Goal: Information Seeking & Learning: Check status

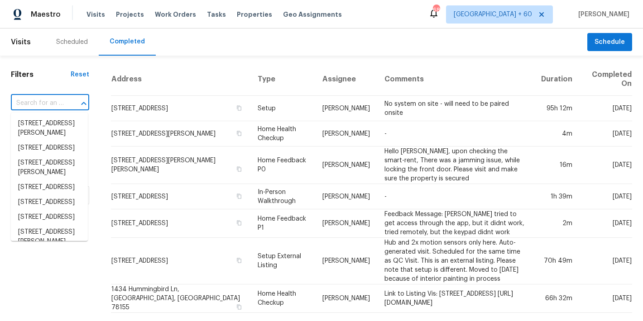
click at [55, 100] on input "text" at bounding box center [37, 103] width 53 height 14
paste input "[STREET_ADDRESS]"
type input "608 Summer Pl, Norcross, GA 30071"
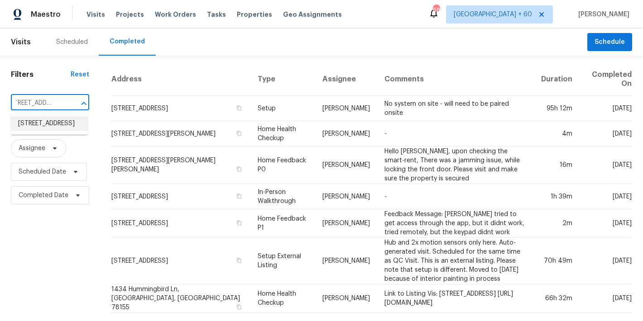
click at [48, 131] on li "608 Summer Pl, Norcross, GA 30071" at bounding box center [49, 123] width 77 height 15
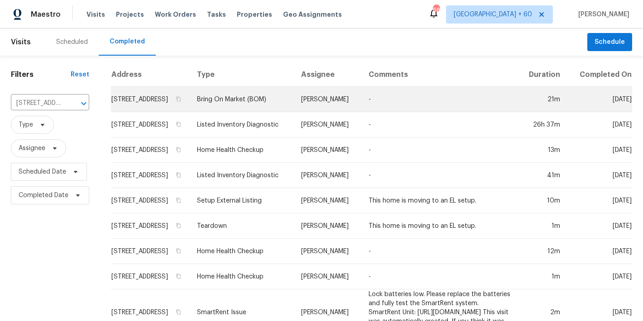
click at [129, 110] on td "608 Summer Pl, Norcross, GA 30071" at bounding box center [150, 99] width 79 height 25
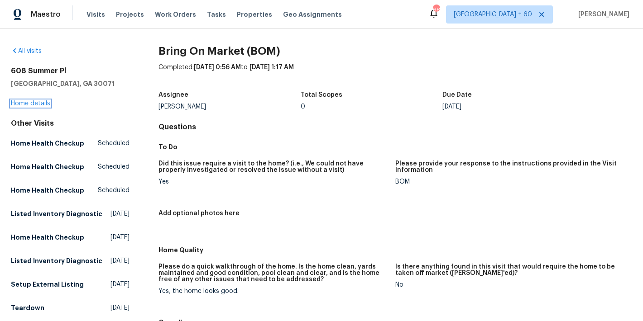
click at [35, 105] on link "Home details" at bounding box center [30, 103] width 39 height 6
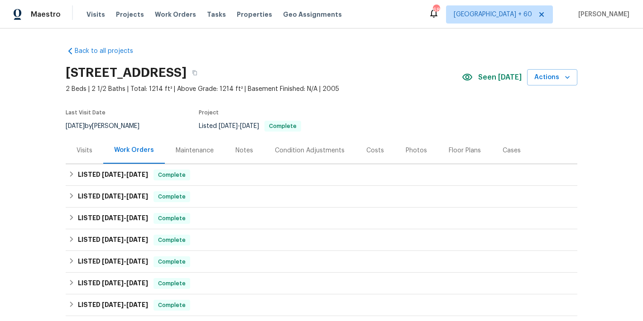
scroll to position [32, 0]
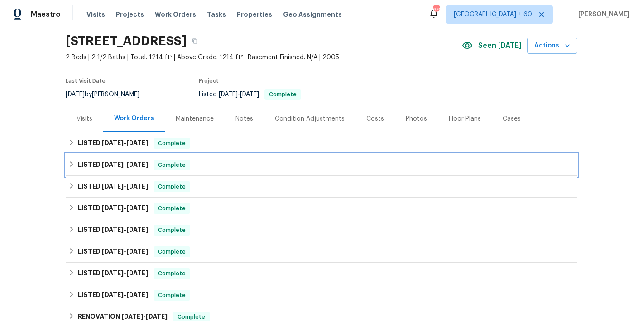
click at [205, 167] on div "LISTED 6/17/25 - 6/19/25 Complete" at bounding box center [321, 165] width 506 height 11
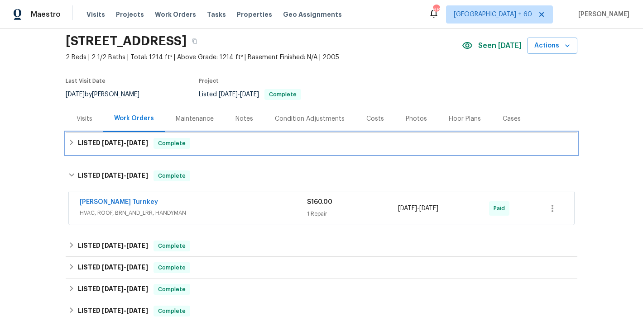
click at [203, 143] on div "LISTED 8/20/25 - 9/5/25 Complete" at bounding box center [321, 143] width 506 height 11
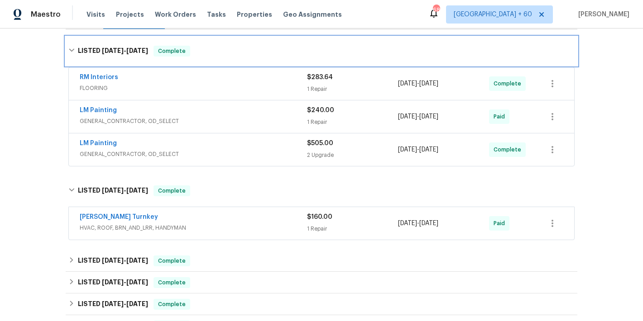
scroll to position [136, 0]
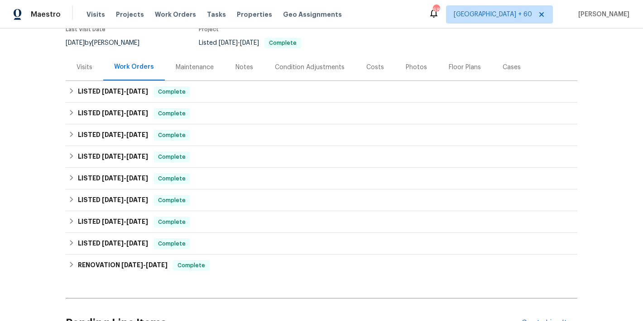
scroll to position [71, 0]
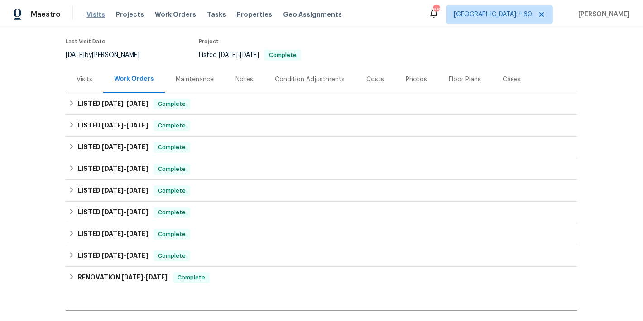
click at [92, 17] on span "Visits" at bounding box center [95, 14] width 19 height 9
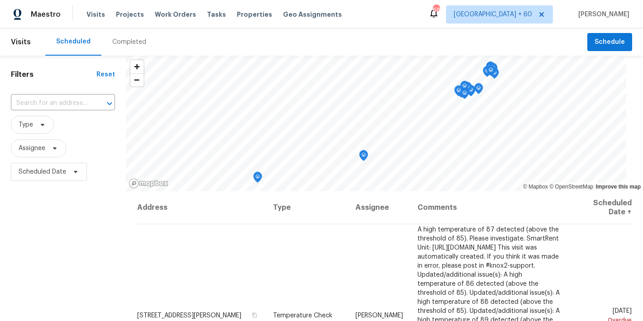
click at [120, 44] on div "Completed" at bounding box center [129, 42] width 34 height 9
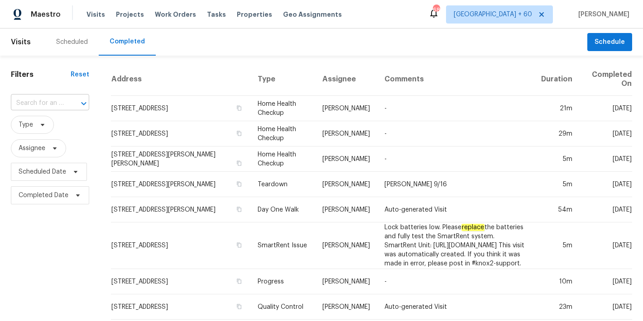
click at [52, 102] on input "text" at bounding box center [37, 103] width 53 height 14
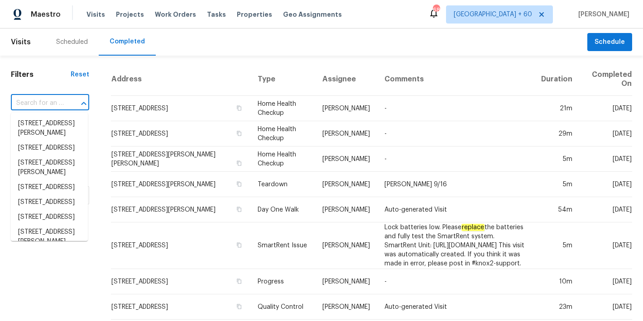
paste input "3301 Henderson Mill Rd Apt Z1, Atlanta, GA 30341"
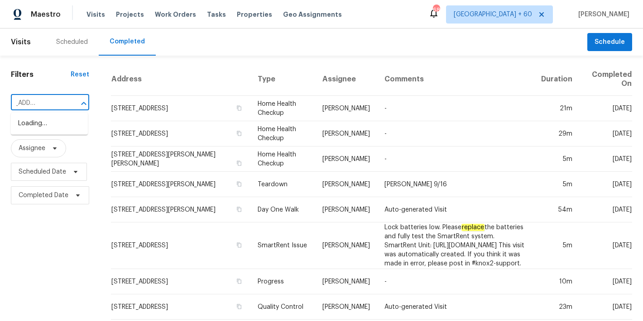
type input "3301 Henderson Mill Rd"
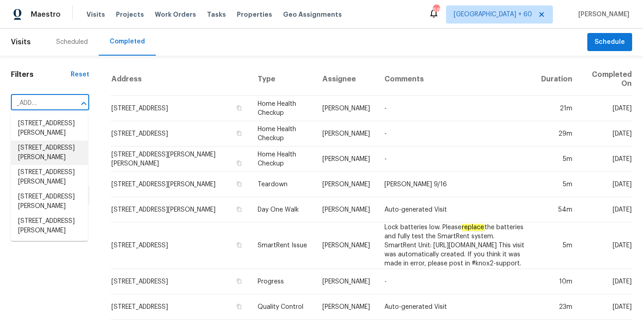
click at [48, 165] on li "3301 Henderson Mill Rd Apt Z1, Atlanta, GA 30341" at bounding box center [49, 153] width 77 height 24
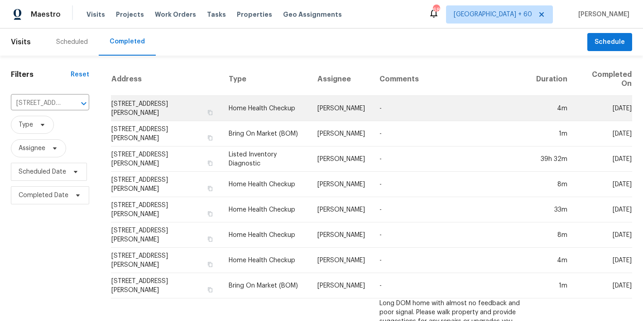
click at [145, 108] on td "3301 Henderson Mill Rd Apt Z1, Atlanta, GA 30341" at bounding box center [166, 108] width 110 height 25
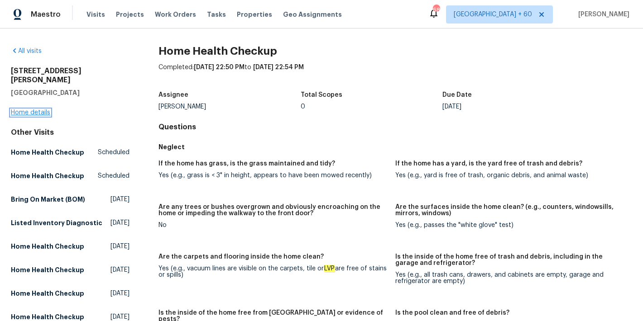
click at [43, 110] on link "Home details" at bounding box center [30, 113] width 39 height 6
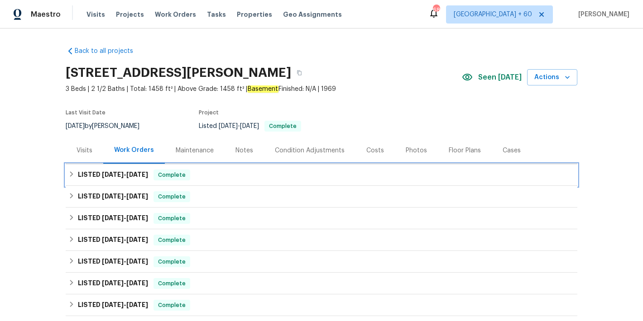
click at [217, 176] on div "LISTED 8/27/25 - 9/13/25 Complete" at bounding box center [321, 175] width 506 height 11
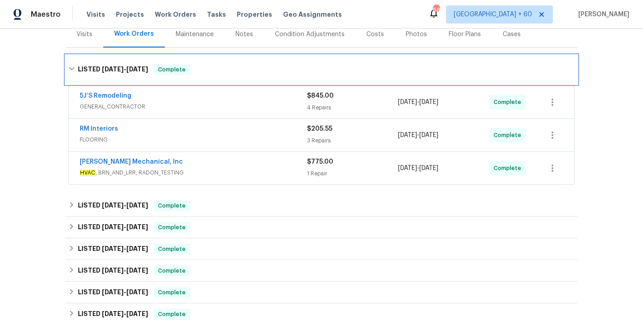
scroll to position [117, 0]
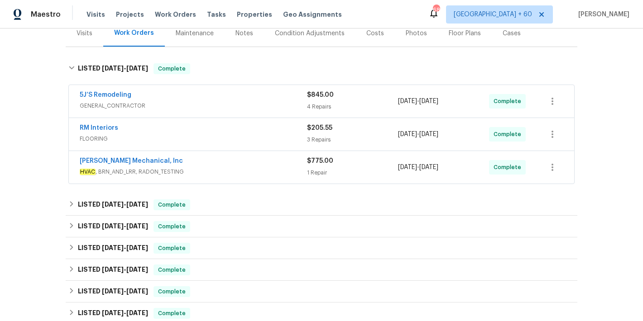
click at [272, 166] on div "JH Martin Mechanical, Inc" at bounding box center [193, 162] width 227 height 11
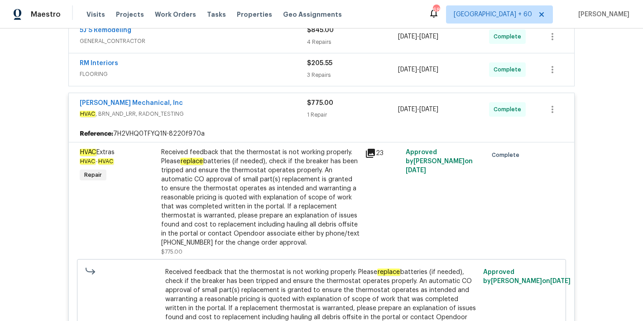
scroll to position [111, 0]
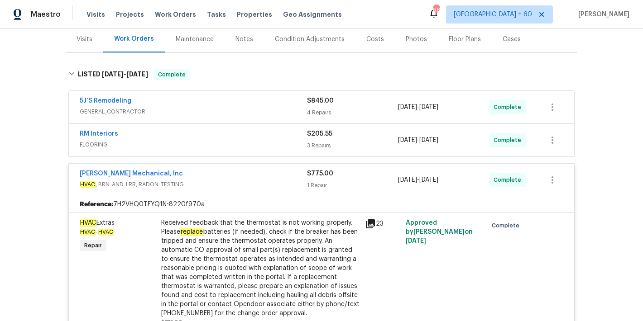
click at [280, 139] on div "RM Interiors" at bounding box center [193, 134] width 227 height 11
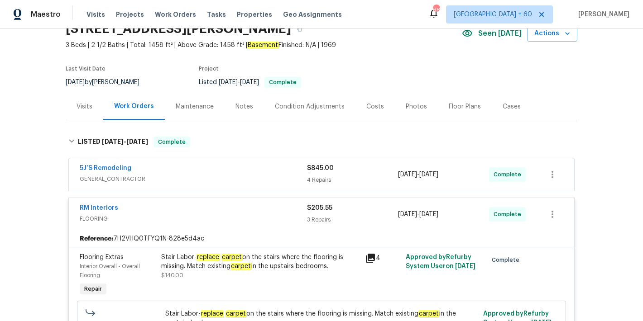
scroll to position [0, 0]
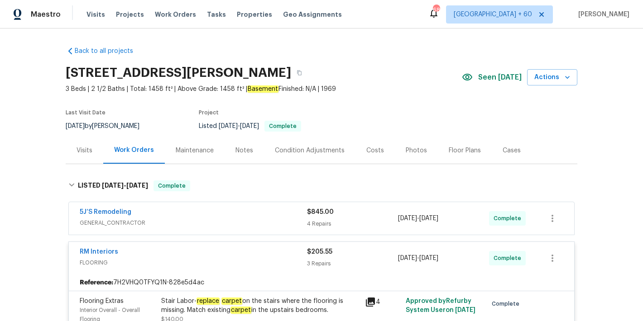
click at [266, 220] on span "GENERAL_CONTRACTOR" at bounding box center [193, 223] width 227 height 9
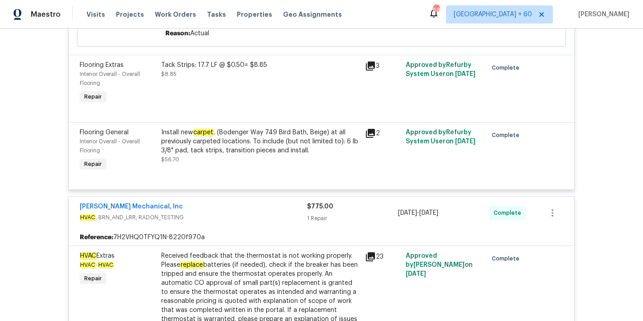
scroll to position [654, 0]
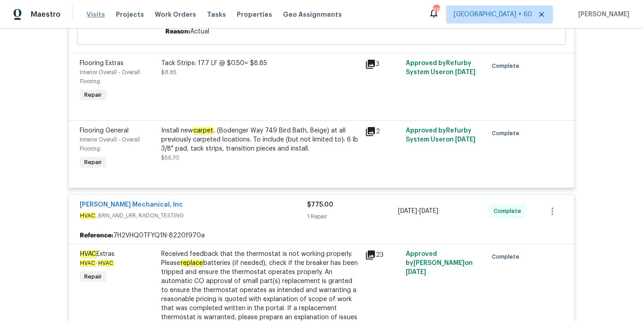
click at [88, 15] on span "Visits" at bounding box center [95, 14] width 19 height 9
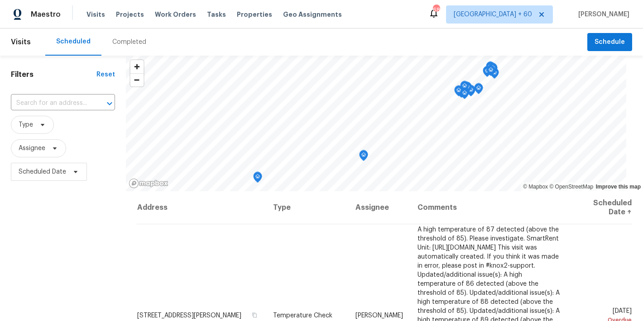
click at [129, 41] on div "Completed" at bounding box center [129, 42] width 34 height 9
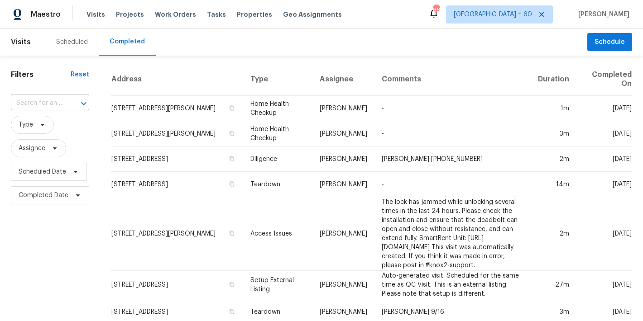
click at [56, 103] on input "text" at bounding box center [37, 103] width 53 height 14
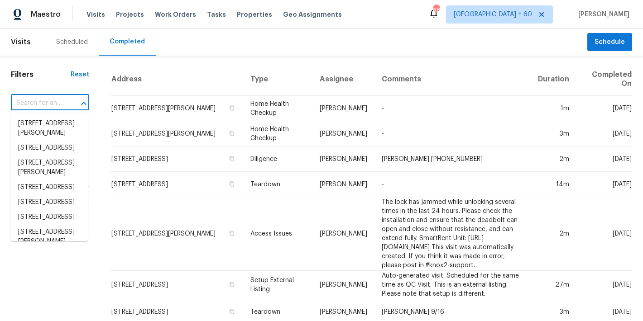
paste input "10 Jasmine Ln SW, Euharlee, GA 30120"
type input "10 Jasmine Ln SW, Euharlee, GA 30120"
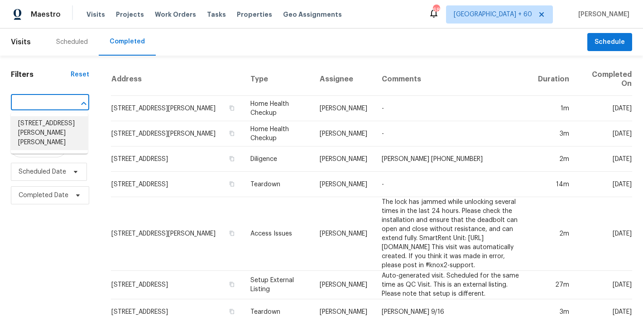
click at [53, 133] on li "10 Jasmine Ln SW, Euharlee, GA 30120" at bounding box center [49, 133] width 77 height 34
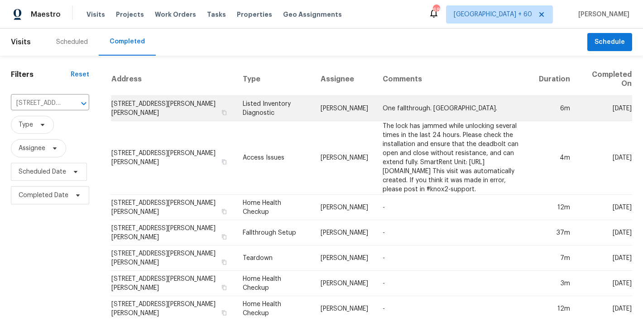
click at [136, 108] on td "10 Jasmine Ln SW, Euharlee, GA 30120" at bounding box center [173, 108] width 124 height 25
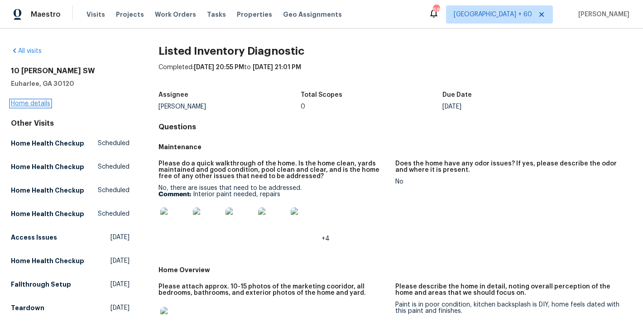
click at [32, 105] on link "Home details" at bounding box center [30, 103] width 39 height 6
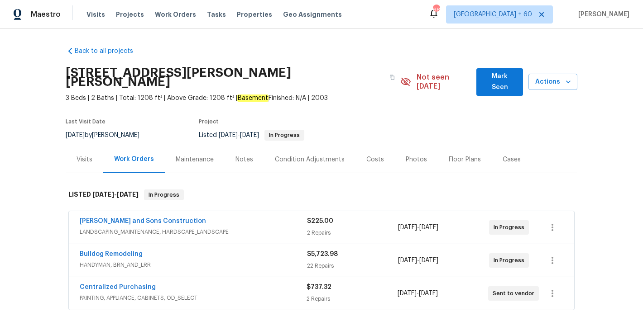
click at [493, 79] on span "Mark Seen" at bounding box center [499, 82] width 32 height 22
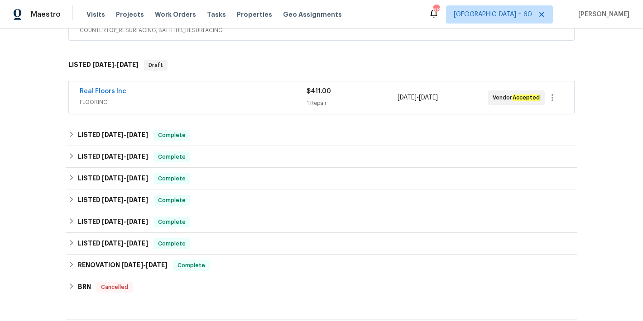
scroll to position [368, 0]
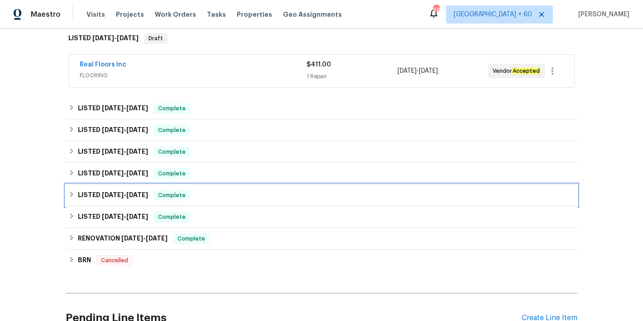
click at [205, 195] on div "LISTED 2/10/25 - 2/13/25 Complete" at bounding box center [321, 195] width 506 height 11
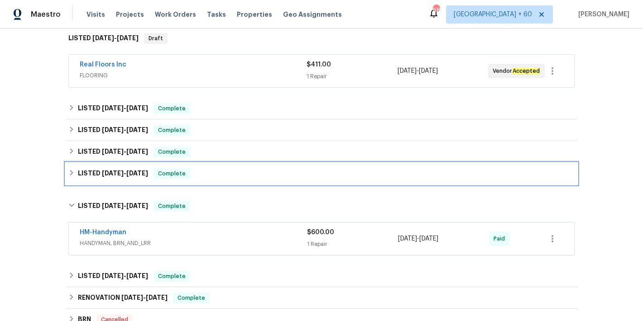
click at [201, 179] on div "LISTED 3/20/25 - 3/21/25 Complete" at bounding box center [321, 173] width 506 height 11
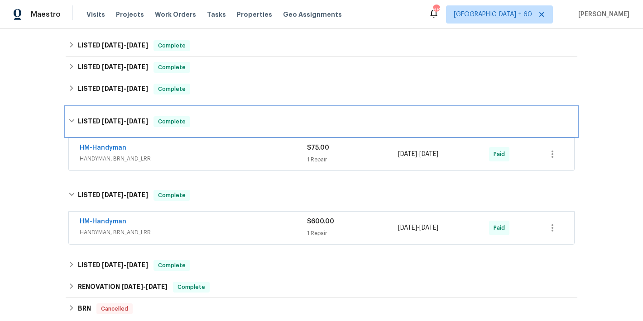
scroll to position [445, 0]
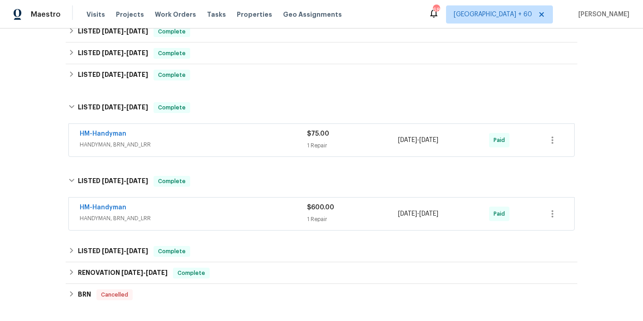
click at [259, 146] on span "HANDYMAN, BRN_AND_LRR" at bounding box center [193, 144] width 227 height 9
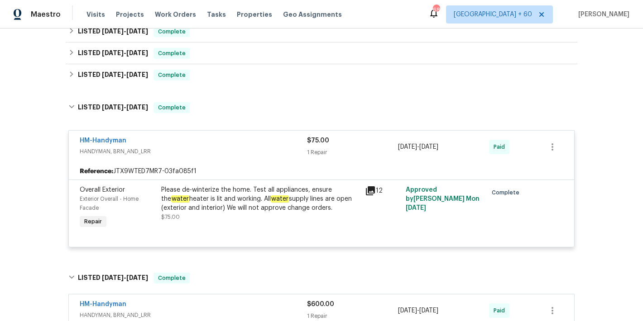
click at [616, 112] on div "Back to all projects 10 Jasmine Ln SW, Euharlee, GA 30120 3 Beds | 2 Baths | To…" at bounding box center [321, 175] width 643 height 293
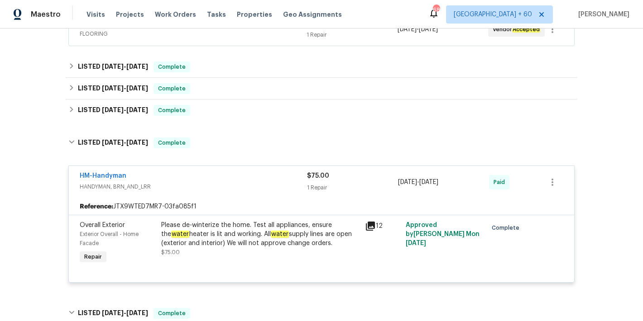
scroll to position [406, 0]
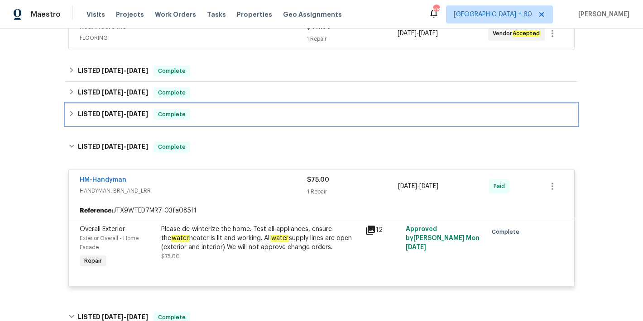
click at [232, 112] on div "LISTED 4/18/25 - 4/23/25 Complete" at bounding box center [321, 114] width 506 height 11
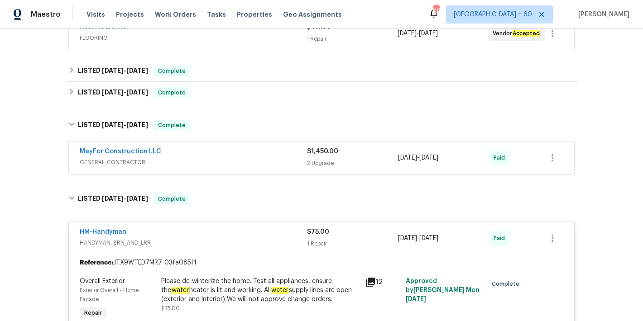
click at [267, 155] on div "MayFor Construction LLC" at bounding box center [193, 152] width 227 height 11
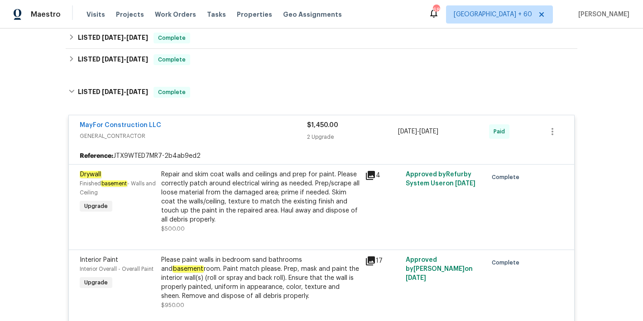
scroll to position [422, 0]
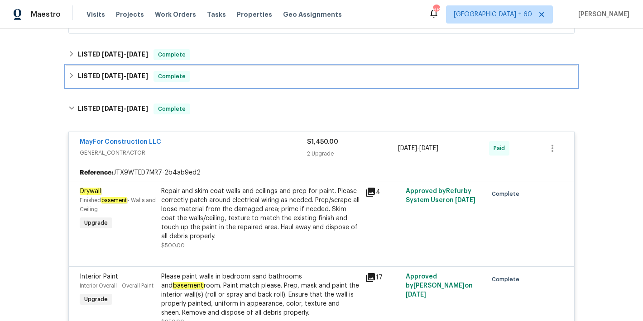
click at [218, 77] on div "LISTED 6/23/25 - 6/27/25 Complete" at bounding box center [321, 76] width 506 height 11
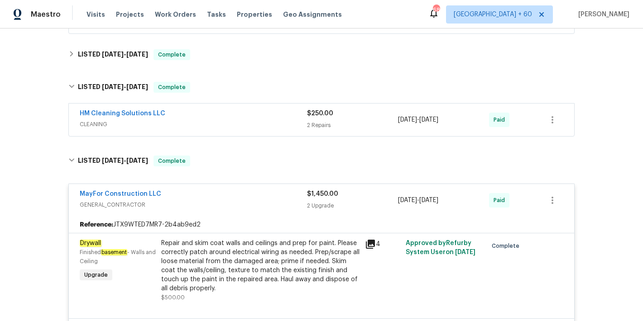
click at [261, 119] on div "HM Cleaning Solutions LLC" at bounding box center [193, 114] width 227 height 11
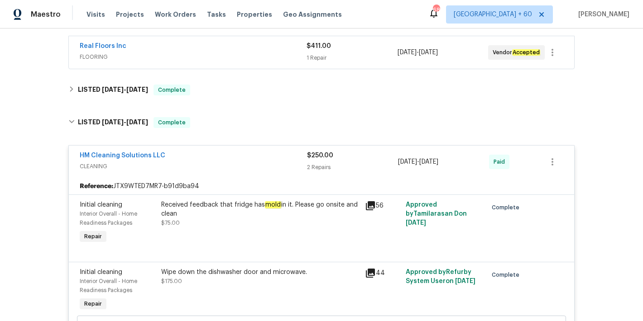
scroll to position [381, 0]
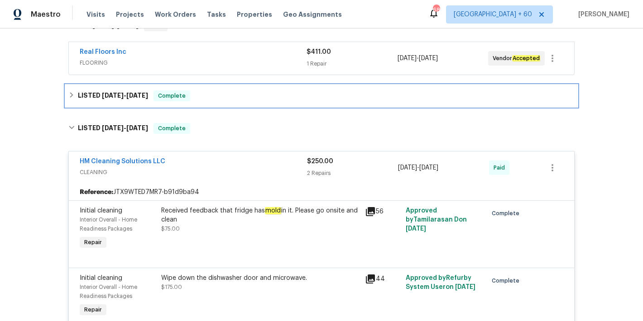
click at [239, 100] on div "LISTED 9/12/25 - 9/19/25 Complete" at bounding box center [321, 96] width 506 height 11
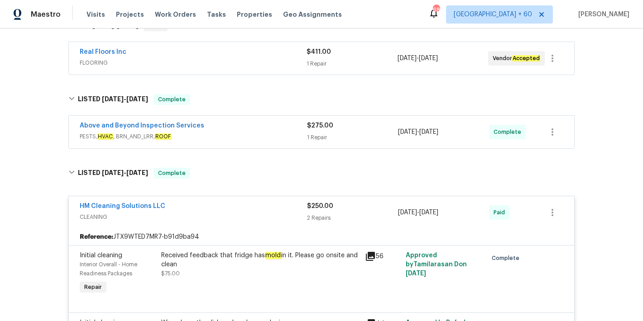
click at [282, 125] on div "Above and Beyond Inspection Services" at bounding box center [193, 126] width 227 height 11
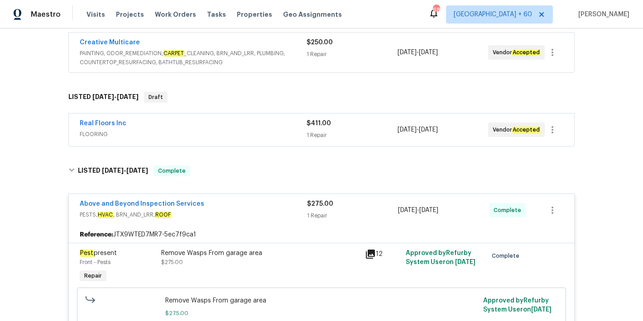
scroll to position [309, 0]
click at [258, 130] on span "FLOORING" at bounding box center [193, 134] width 227 height 9
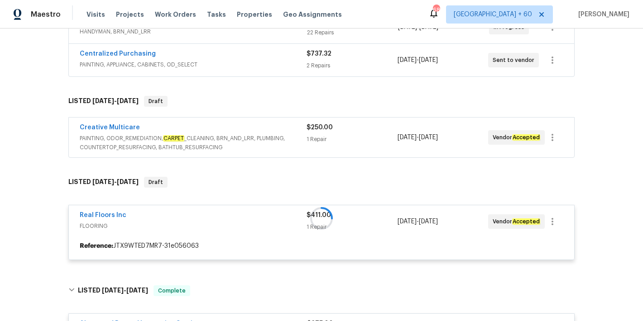
scroll to position [211, 0]
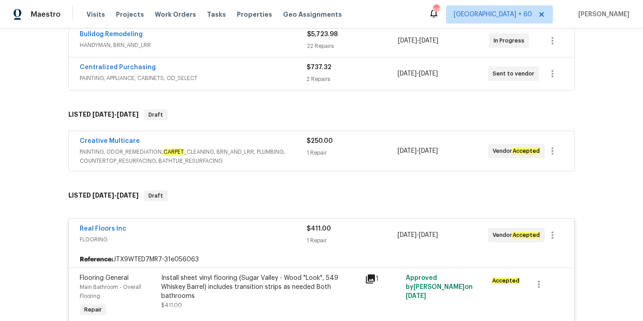
click at [291, 148] on span "PAINTING, ODOR_REMEDIATION, CARPET _CLEANING, BRN_AND_LRR, PLUMBING, COUNTERTOP…" at bounding box center [193, 157] width 227 height 18
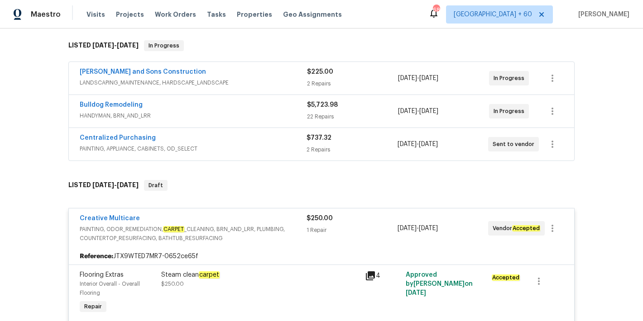
scroll to position [106, 0]
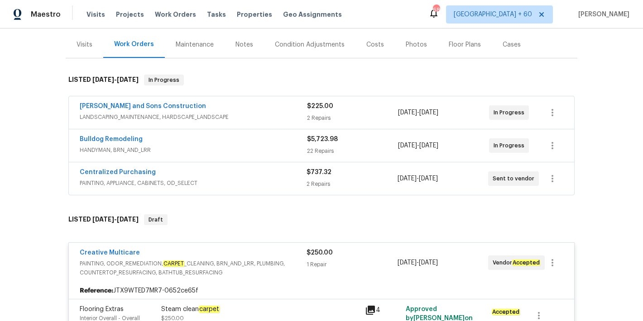
click at [276, 178] on div "Centralized Purchasing" at bounding box center [193, 173] width 227 height 11
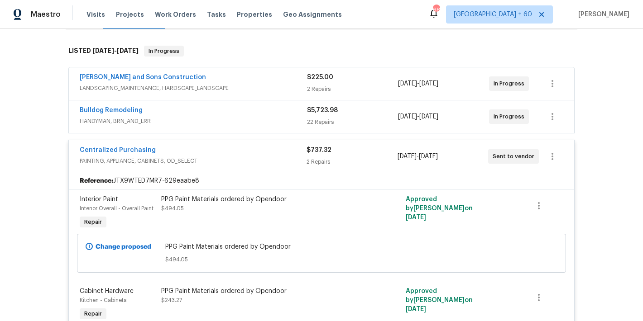
scroll to position [126, 0]
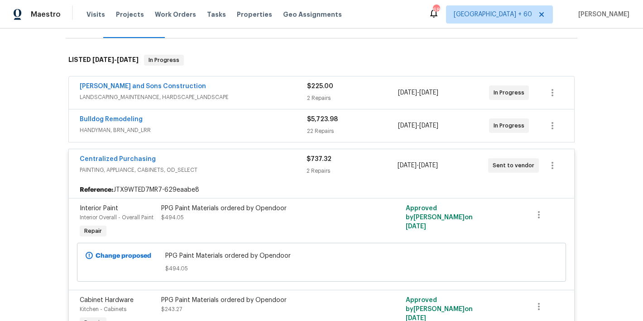
click at [276, 121] on div "Bulldog Remodeling" at bounding box center [193, 120] width 227 height 11
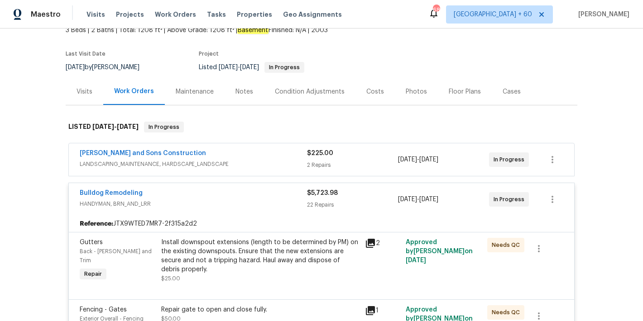
scroll to position [0, 0]
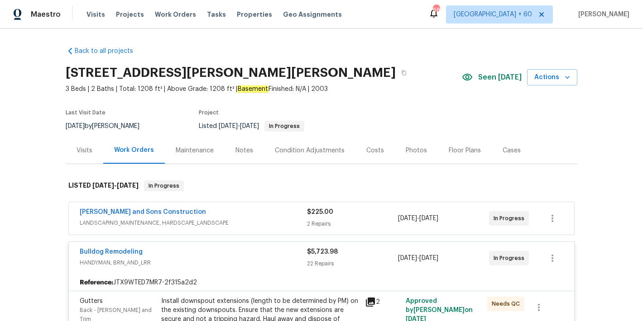
click at [274, 213] on div "Reyes and Sons Construction" at bounding box center [193, 213] width 227 height 11
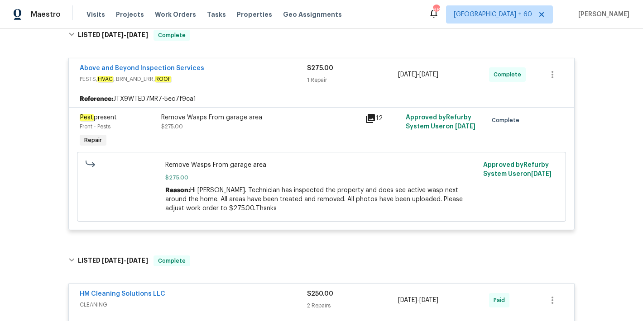
scroll to position [2700, 0]
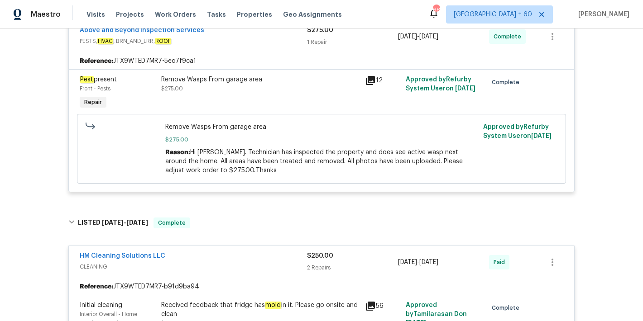
click at [224, 104] on div "Remove Wasps From garage area $275.00" at bounding box center [260, 93] width 204 height 42
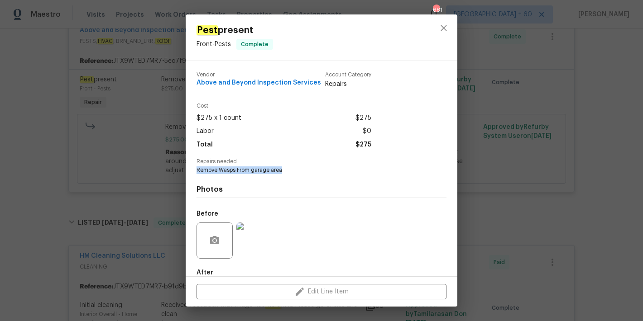
drag, startPoint x: 288, startPoint y: 168, endPoint x: 196, endPoint y: 171, distance: 91.9
click at [196, 171] on div "Vendor Above and Beyond Inspection Services Account Category Repairs Cost $275 …" at bounding box center [322, 168] width 272 height 215
copy span "Remove Wasps From garage area"
drag, startPoint x: 315, startPoint y: 84, endPoint x: 194, endPoint y: 85, distance: 121.3
click at [194, 85] on div "Vendor Above and Beyond Inspection Services Account Category Repairs Cost $275 …" at bounding box center [322, 168] width 272 height 215
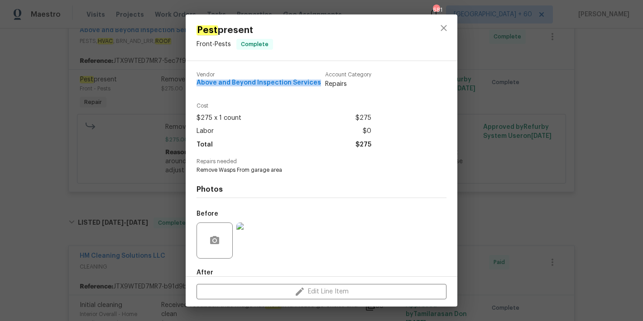
copy span "Above and Beyond Inspection Services"
click at [444, 24] on icon "close" at bounding box center [443, 28] width 11 height 11
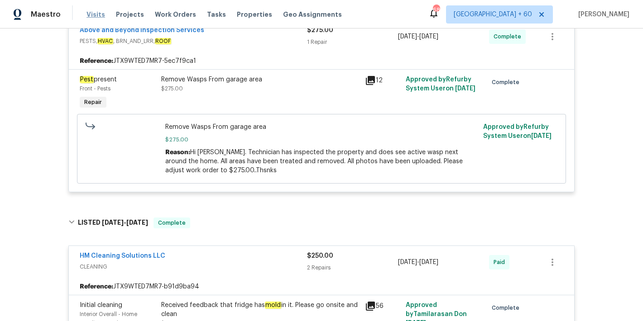
click at [95, 11] on span "Visits" at bounding box center [95, 14] width 19 height 9
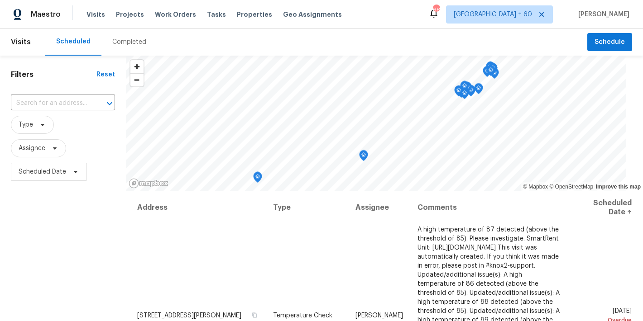
click at [132, 41] on div "Completed" at bounding box center [129, 42] width 34 height 9
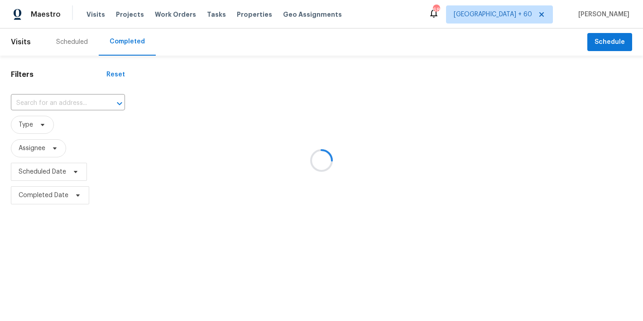
click at [37, 103] on div at bounding box center [321, 160] width 643 height 321
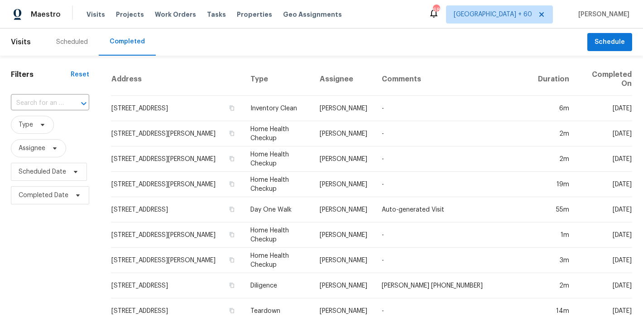
click at [37, 103] on input "text" at bounding box center [37, 103] width 53 height 14
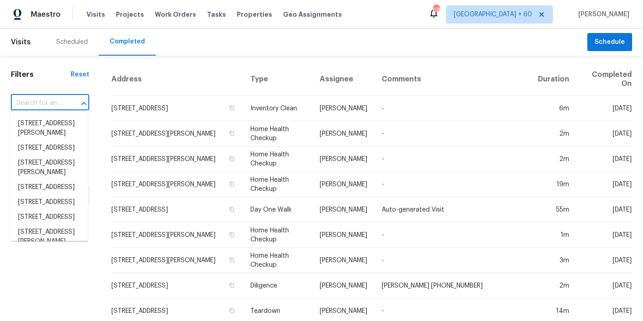
paste input "7040 Northgreen Dr, Atlanta, GA 30328"
type input "7040 Northgreen Dr, Atlanta, GA 30328"
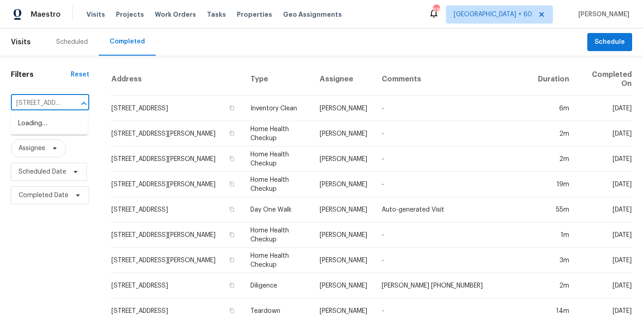
scroll to position [0, 71]
click at [42, 127] on li "7040 Northgreen Dr, Atlanta, GA 30328" at bounding box center [49, 123] width 77 height 15
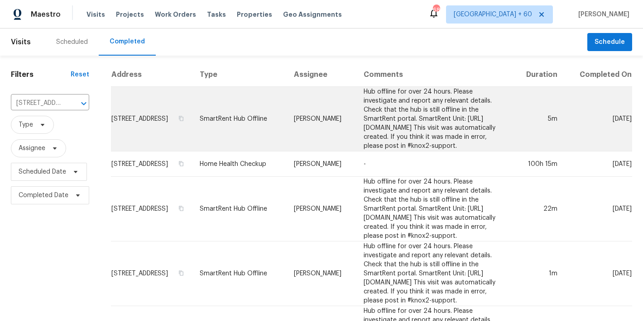
click at [133, 116] on td "7040 Northgreen Dr, Atlanta, GA 30328" at bounding box center [151, 119] width 81 height 65
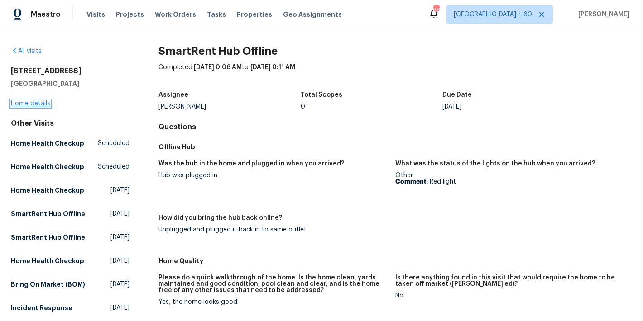
click at [38, 105] on link "Home details" at bounding box center [30, 103] width 39 height 6
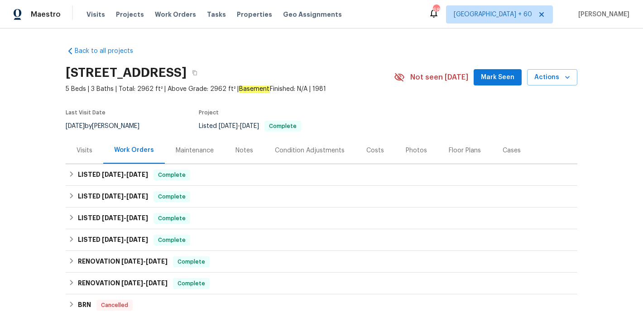
click at [497, 81] on span "Mark Seen" at bounding box center [497, 77] width 33 height 11
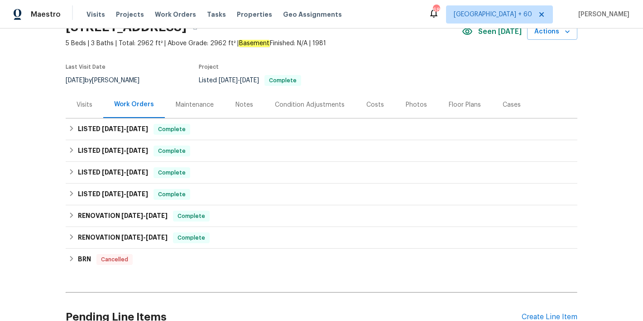
scroll to position [59, 0]
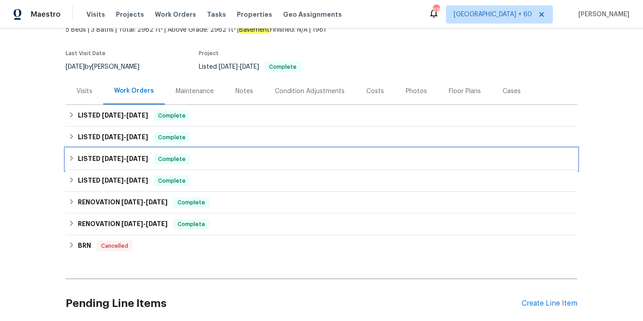
click at [195, 154] on div "LISTED 2/3/25 - 3/21/25 Complete" at bounding box center [321, 159] width 506 height 11
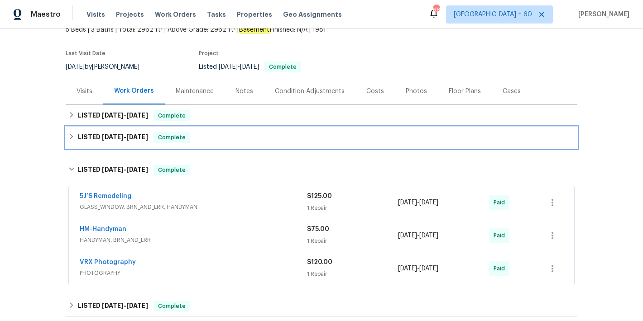
click at [188, 137] on div "Complete" at bounding box center [171, 137] width 37 height 11
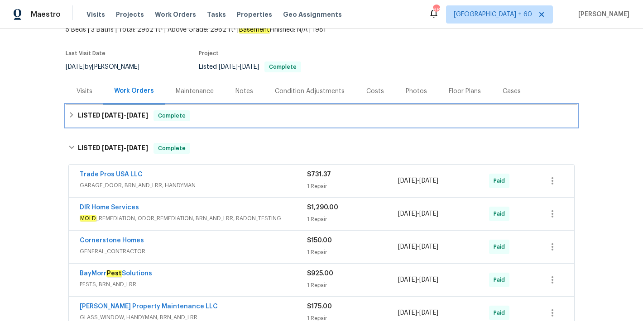
click at [208, 118] on div "LISTED 9/3/25 - 9/6/25 Complete" at bounding box center [321, 115] width 506 height 11
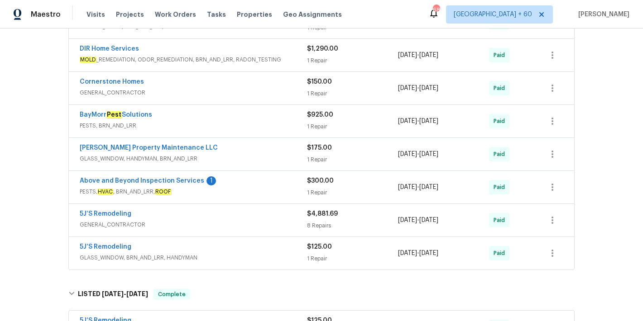
scroll to position [352, 0]
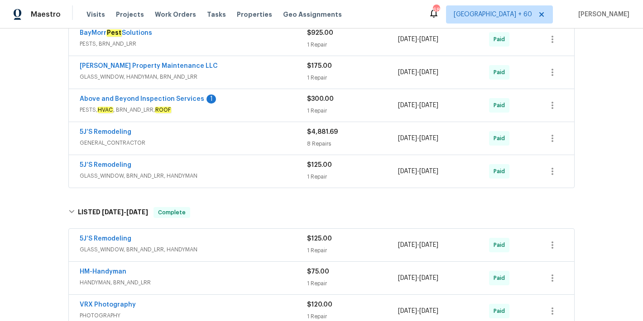
click at [270, 172] on span "GLASS_WINDOW, BRN_AND_LRR, HANDYMAN" at bounding box center [193, 176] width 227 height 9
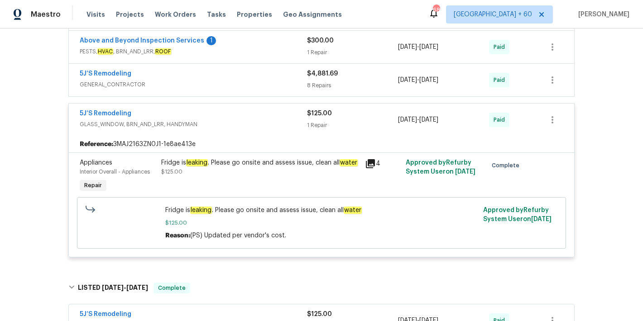
scroll to position [379, 0]
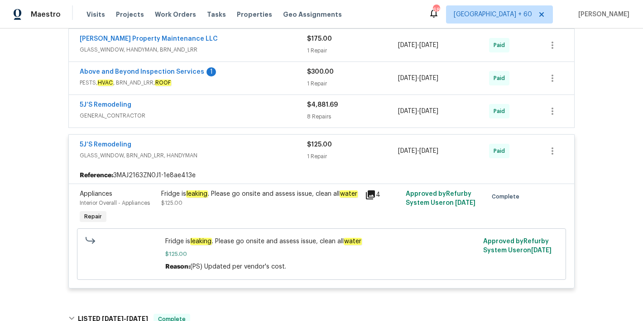
click at [280, 113] on span "GENERAL_CONTRACTOR" at bounding box center [193, 115] width 227 height 9
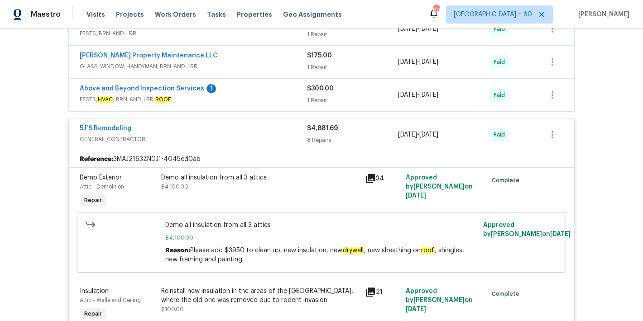
scroll to position [357, 0]
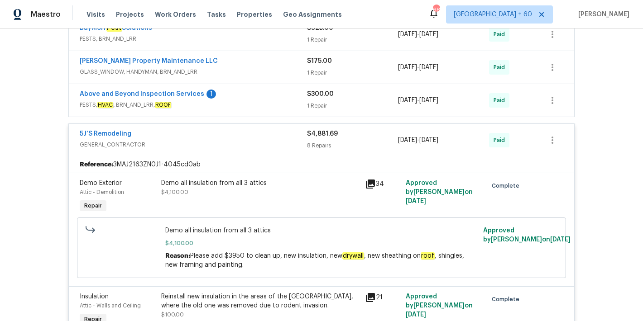
click at [277, 104] on span "PESTS, HVAC , BRN_AND_LRR, ROOF" at bounding box center [193, 104] width 227 height 9
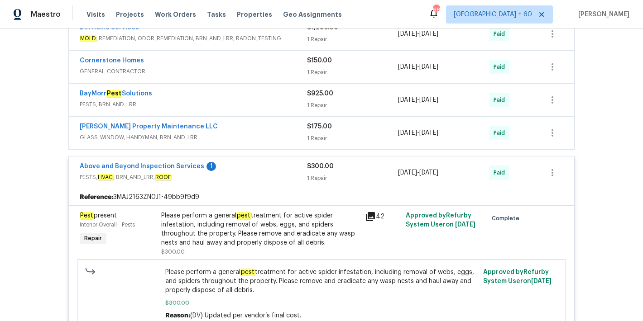
scroll to position [263, 0]
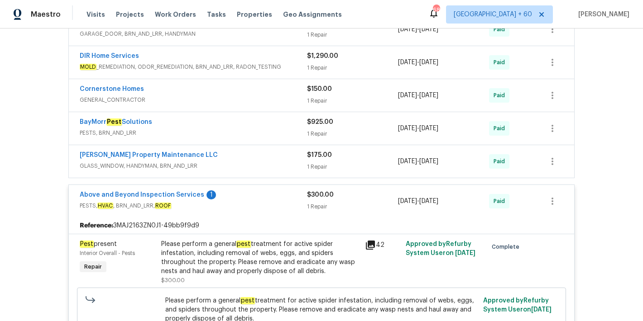
click at [266, 158] on div "Glen Property Maintenance LLC" at bounding box center [193, 156] width 227 height 11
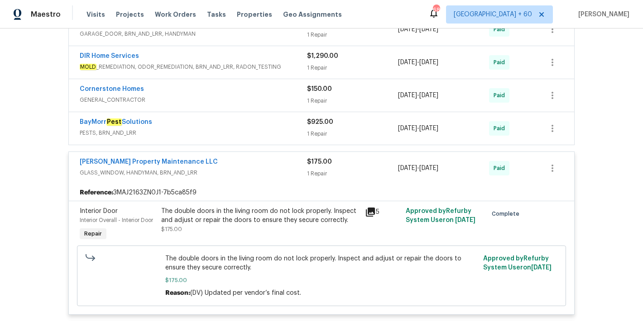
click at [262, 133] on span "PESTS, BRN_AND_LRR" at bounding box center [193, 133] width 227 height 9
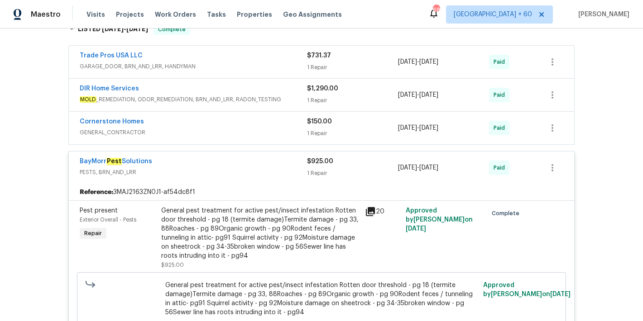
scroll to position [224, 0]
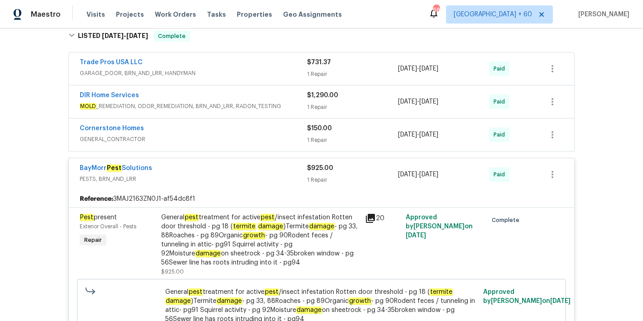
click at [272, 129] on div "Cornerstone Homes" at bounding box center [193, 129] width 227 height 11
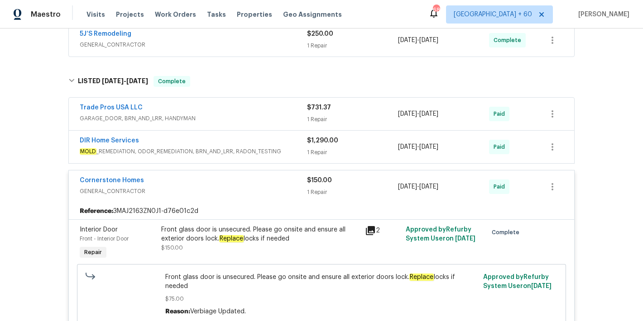
scroll to position [174, 0]
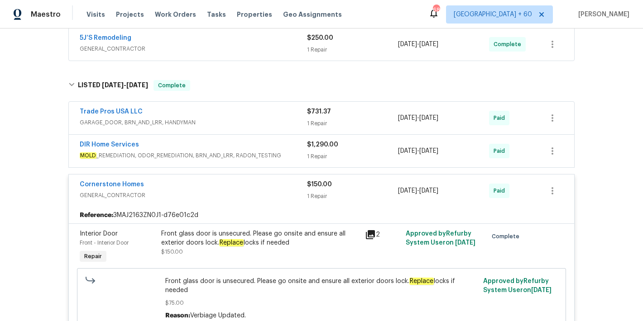
click at [291, 147] on div "DIR Home Services" at bounding box center [193, 145] width 227 height 11
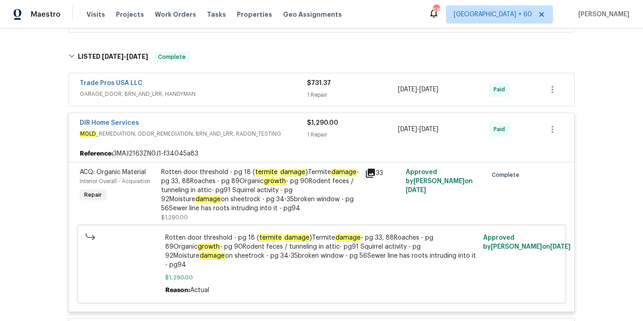
scroll to position [200, 0]
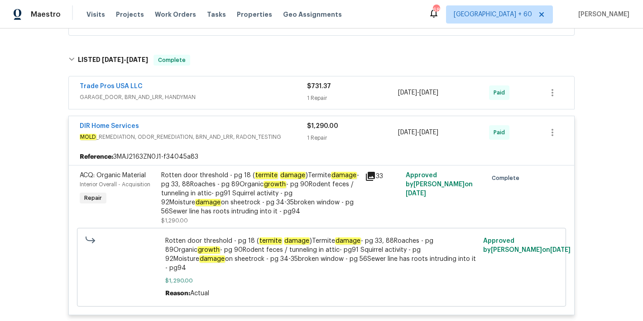
click at [248, 85] on div "Trade Pros USA LLC" at bounding box center [193, 87] width 227 height 11
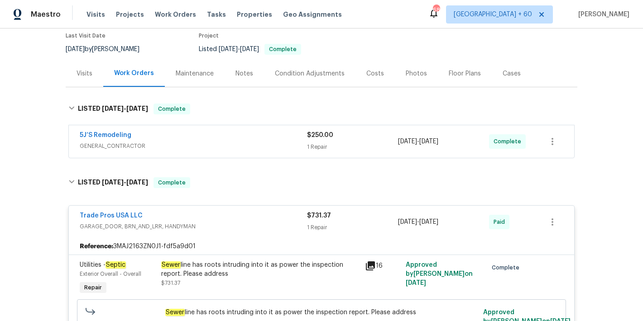
scroll to position [75, 0]
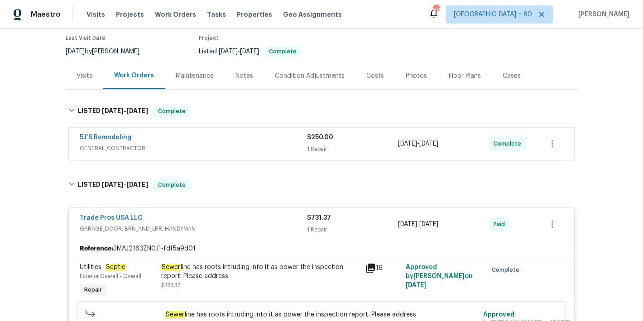
click at [277, 144] on span "GENERAL_CONTRACTOR" at bounding box center [193, 148] width 227 height 9
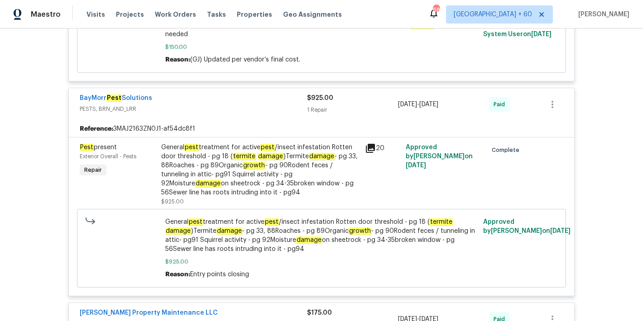
scroll to position [1031, 0]
click at [213, 160] on div "General pest treatment for active pest /insect infestation Rotten door threshol…" at bounding box center [260, 170] width 198 height 54
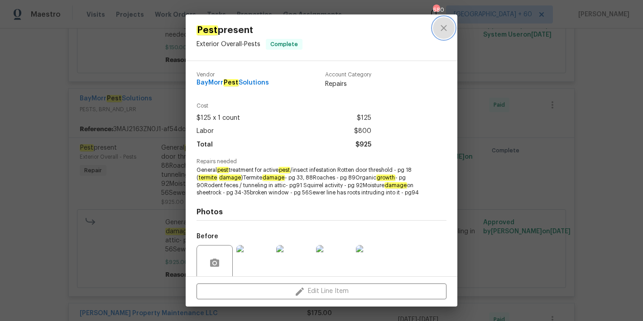
click at [446, 30] on icon "close" at bounding box center [443, 28] width 11 height 11
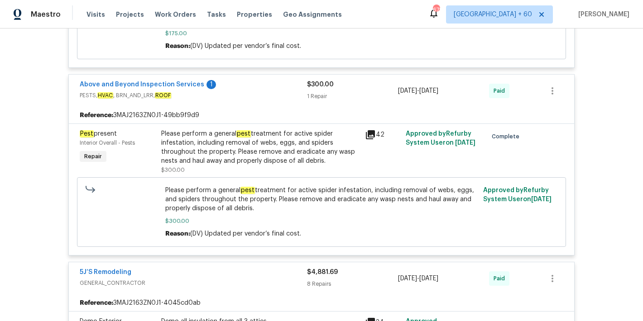
scroll to position [1444, 0]
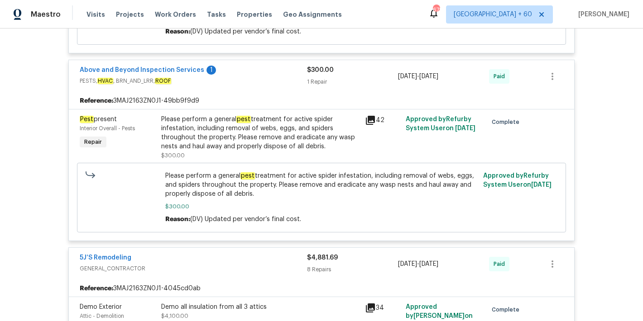
click at [321, 186] on span "Please perform a general pest treatment for active spider infestation, includin…" at bounding box center [321, 185] width 313 height 27
click at [304, 172] on span "Please perform a general pest treatment for active spider infestation, includin…" at bounding box center [321, 185] width 313 height 27
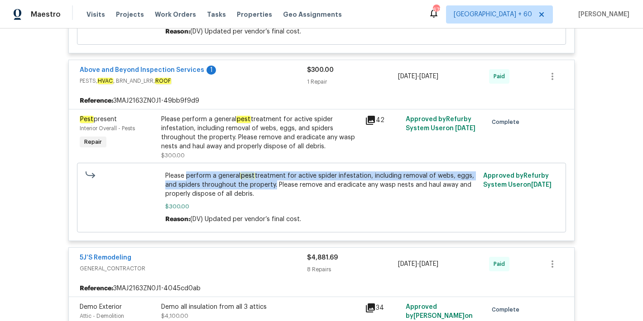
drag, startPoint x: 269, startPoint y: 178, endPoint x: 183, endPoint y: 167, distance: 86.7
click at [183, 172] on span "Please perform a general pest treatment for active spider infestation, includin…" at bounding box center [321, 185] width 313 height 27
copy span "perform a general pest treatment for active spider infestation, including remov…"
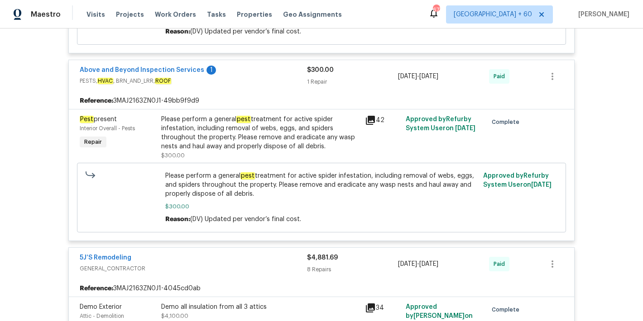
click at [602, 125] on div "Back to all projects 7040 Northgreen Dr, Atlanta, GA 30328 5 Beds | 3 Baths | T…" at bounding box center [321, 175] width 643 height 293
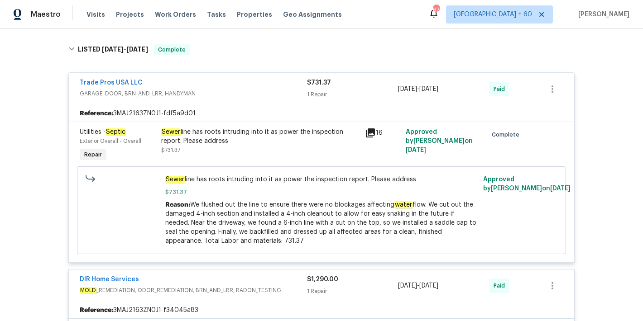
scroll to position [414, 0]
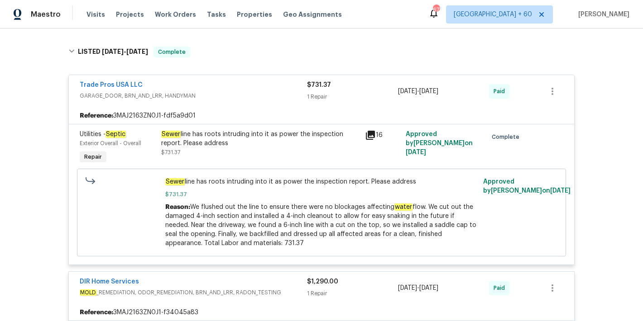
click at [269, 140] on div "Sewer line has roots intruding into it as power the inspection report. Please a…" at bounding box center [260, 139] width 198 height 18
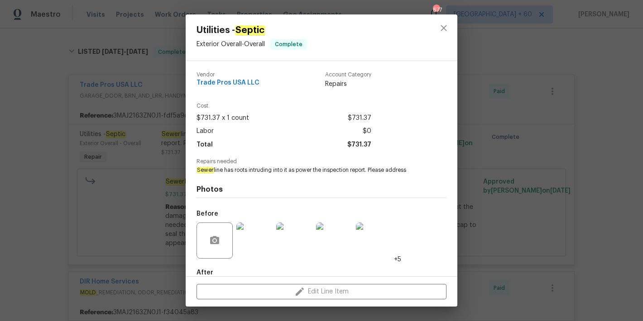
scroll to position [50, 0]
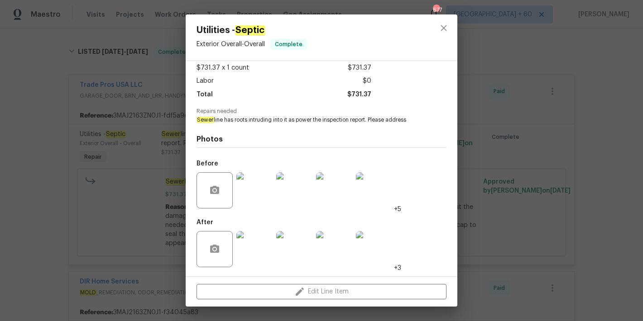
click at [376, 191] on img at bounding box center [374, 190] width 36 height 36
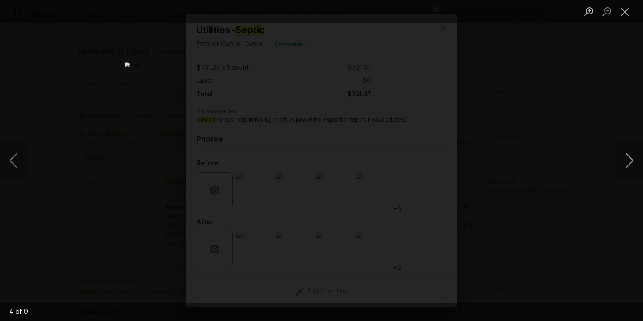
click at [628, 162] on button "Next image" at bounding box center [629, 161] width 27 height 36
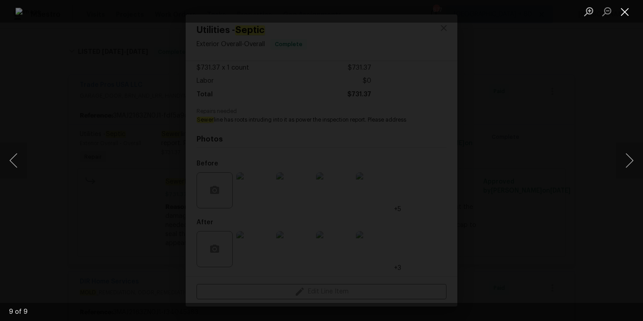
click at [625, 13] on button "Close lightbox" at bounding box center [625, 12] width 18 height 16
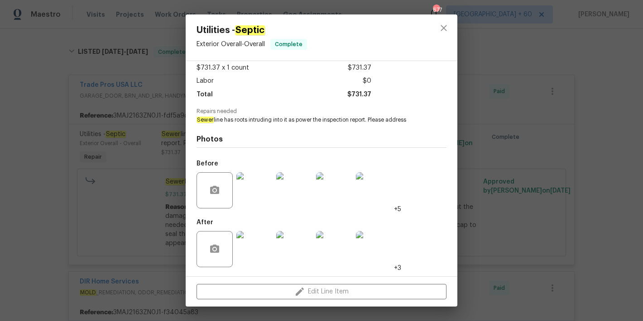
click at [378, 249] on img at bounding box center [374, 249] width 36 height 36
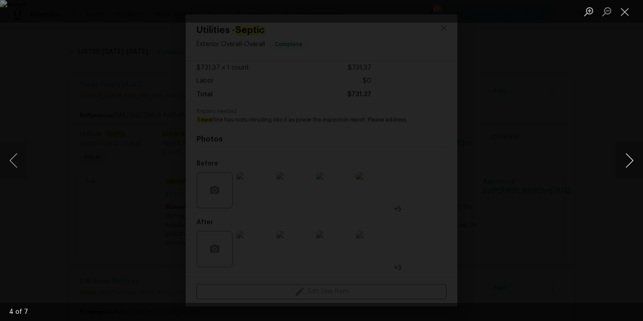
click at [630, 161] on button "Next image" at bounding box center [629, 161] width 27 height 36
click at [630, 162] on button "Next image" at bounding box center [629, 161] width 27 height 36
click at [626, 9] on button "Close lightbox" at bounding box center [625, 12] width 18 height 16
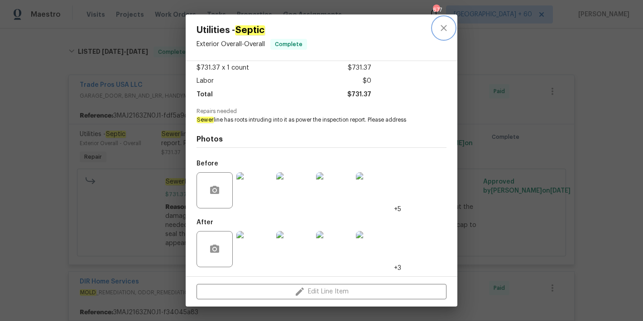
click at [441, 27] on icon "close" at bounding box center [443, 28] width 11 height 11
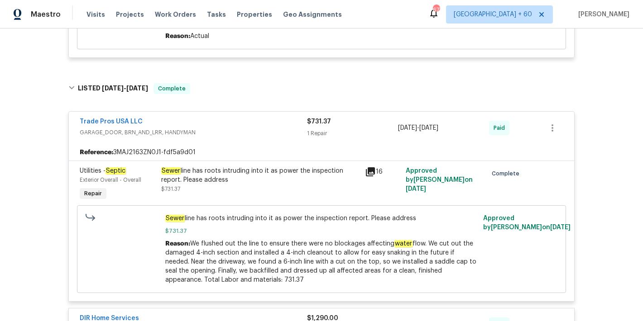
scroll to position [378, 0]
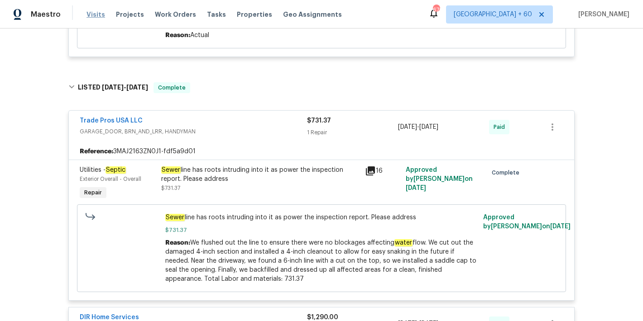
click at [89, 11] on span "Visits" at bounding box center [95, 14] width 19 height 9
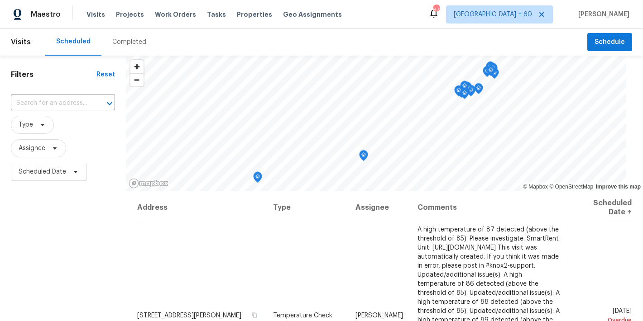
click at [124, 43] on div "Completed" at bounding box center [129, 42] width 34 height 9
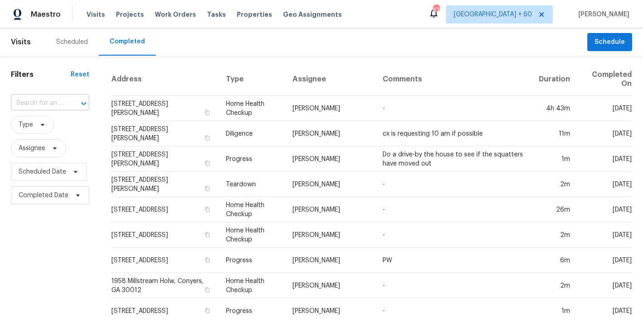
click at [66, 103] on div at bounding box center [78, 103] width 24 height 13
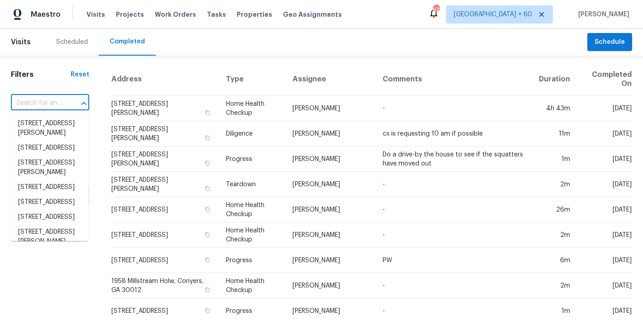
paste input "483 Fairlane Cir NW, Atlanta, GA 30331"
type input "483 Fairlane Cir NW, Atlanta, GA 30331"
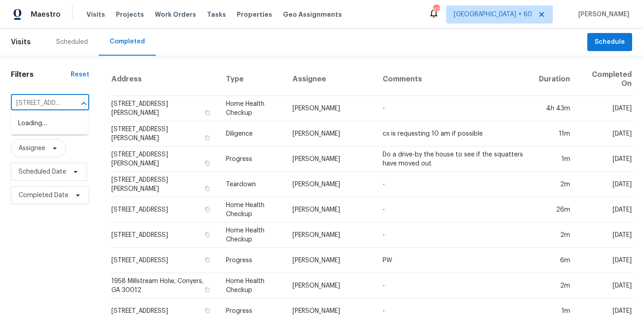
scroll to position [0, 68]
click at [45, 130] on li "483 Fairlane Cir NW, Atlanta, GA 30331" at bounding box center [49, 123] width 77 height 15
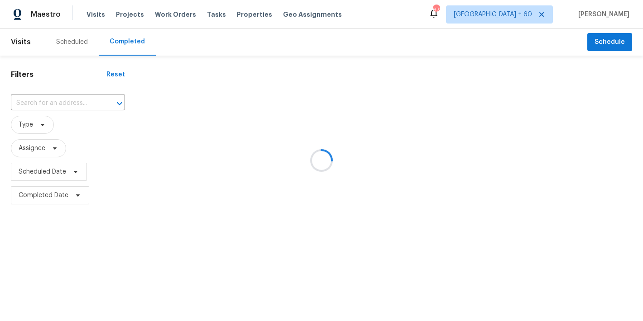
type input "483 Fairlane Cir NW, Atlanta, GA 30331"
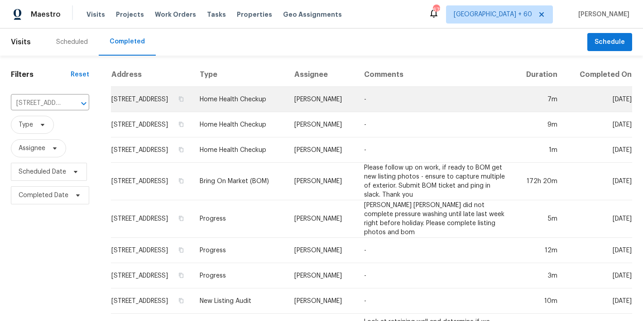
click at [120, 107] on td "483 Fairlane Cir NW, Atlanta, GA 30331" at bounding box center [151, 99] width 81 height 25
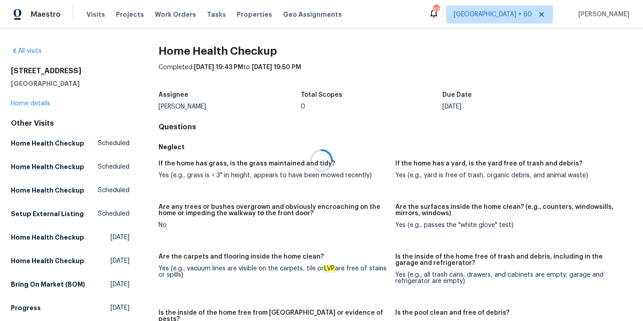
click at [38, 104] on div at bounding box center [321, 160] width 643 height 321
click at [30, 104] on link "Home details" at bounding box center [30, 103] width 39 height 6
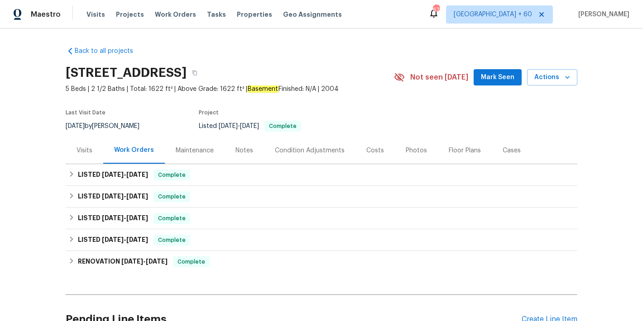
click at [498, 80] on span "Mark Seen" at bounding box center [497, 77] width 33 height 11
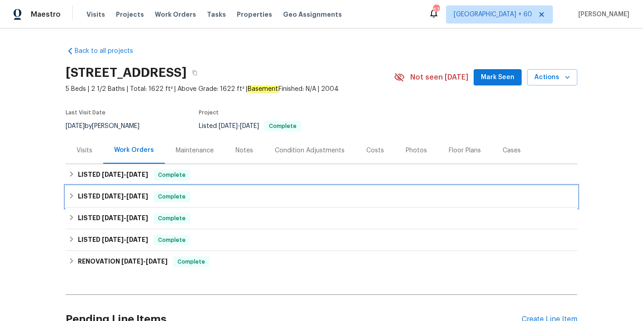
click at [231, 199] on div "LISTED 7/14/25 - 7/16/25 Complete" at bounding box center [321, 196] width 506 height 11
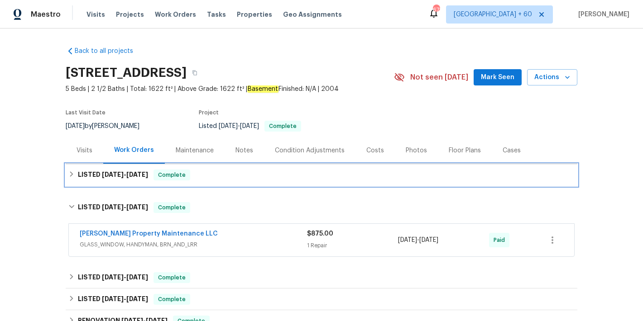
click at [243, 175] on div "LISTED 9/12/25 - 9/15/25 Complete" at bounding box center [321, 175] width 506 height 11
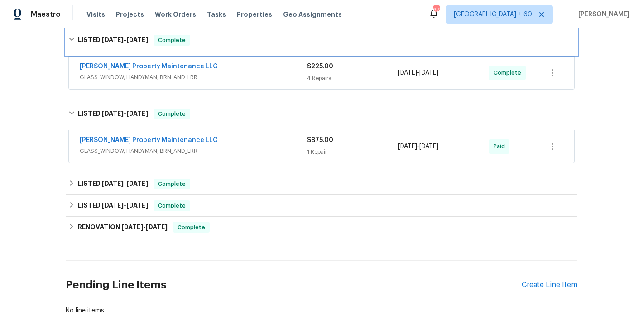
scroll to position [136, 0]
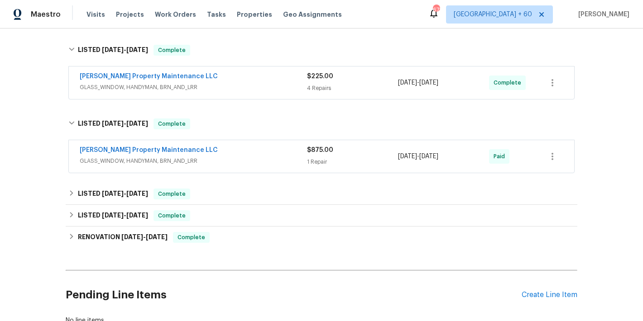
click at [615, 136] on div "Back to all projects 483 Fairlane Cir NW, Atlanta, GA 30331 5 Beds | 2 1/2 Bath…" at bounding box center [321, 175] width 643 height 293
click at [271, 159] on span "GLASS_WINDOW, HANDYMAN, BRN_AND_LRR" at bounding box center [193, 161] width 227 height 9
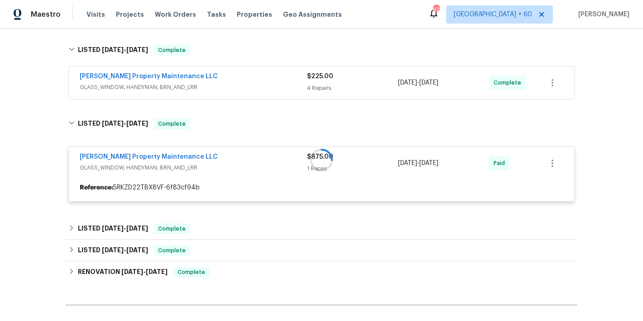
scroll to position [109, 0]
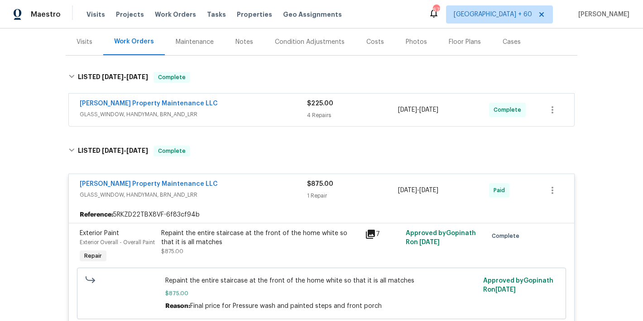
click at [275, 108] on div "Glen Property Maintenance LLC" at bounding box center [193, 104] width 227 height 11
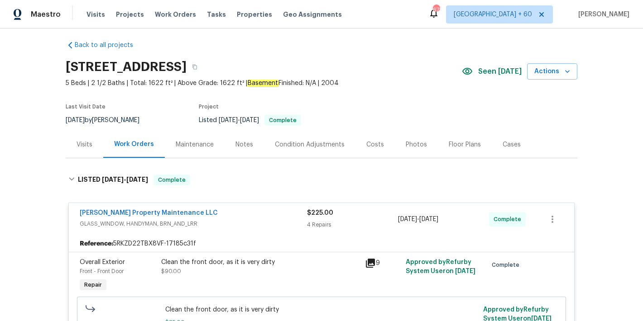
scroll to position [0, 0]
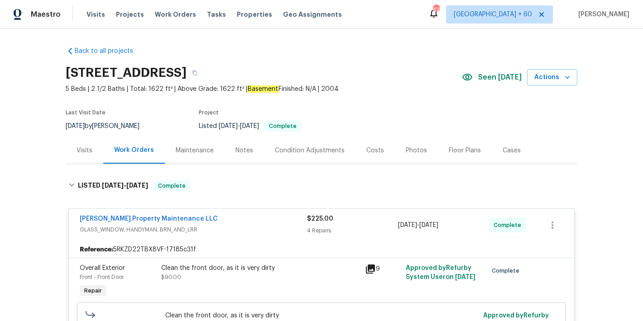
click at [97, 19] on div "Visits Projects Work Orders Tasks Properties Geo Assignments" at bounding box center [219, 14] width 266 height 18
click at [95, 15] on span "Visits" at bounding box center [95, 14] width 19 height 9
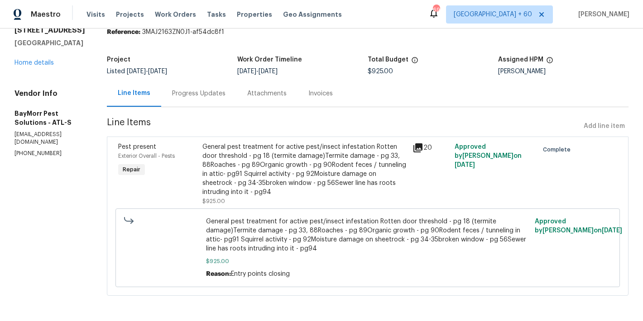
click at [196, 89] on div "Progress Updates" at bounding box center [198, 93] width 53 height 9
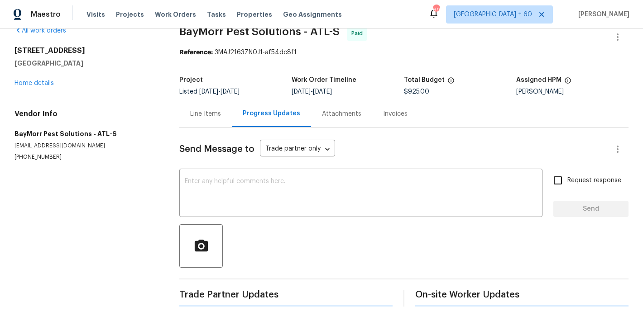
scroll to position [44, 0]
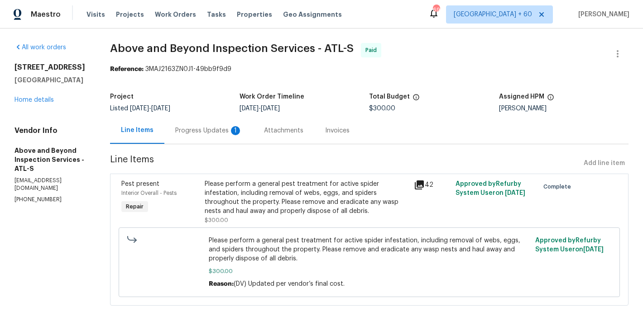
click at [242, 126] on div "Progress Updates 1" at bounding box center [208, 130] width 67 height 9
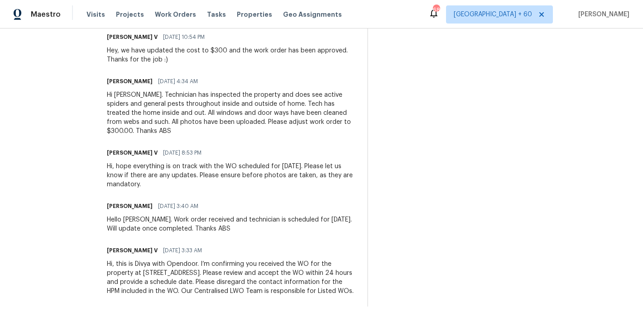
scroll to position [351, 0]
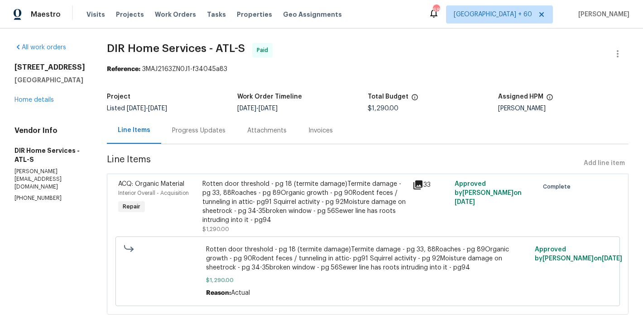
scroll to position [26, 0]
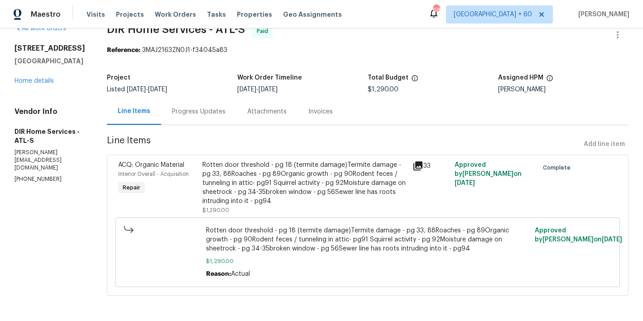
click at [215, 98] on div "Progress Updates" at bounding box center [198, 111] width 75 height 27
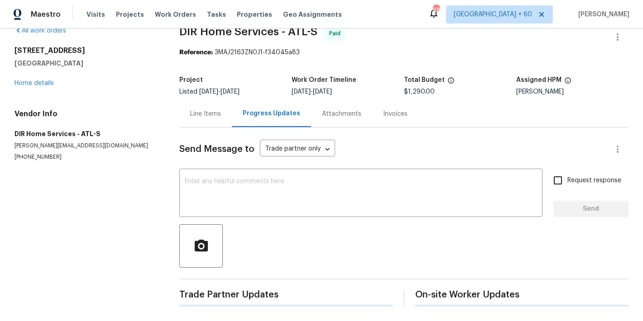
scroll to position [26, 0]
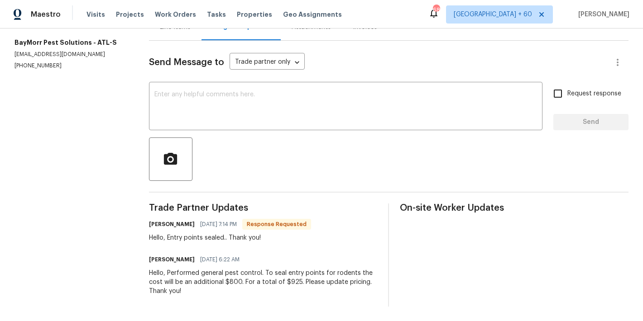
scroll to position [110, 0]
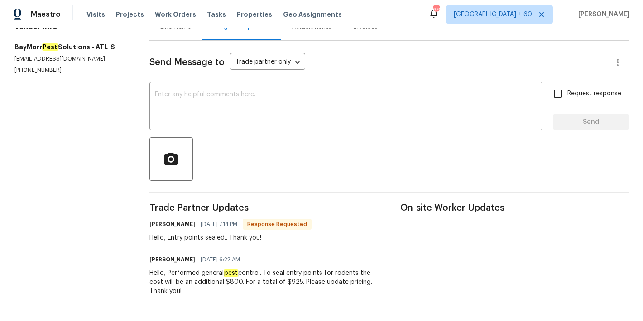
click at [519, 253] on div "On-site Worker Updates" at bounding box center [514, 255] width 228 height 103
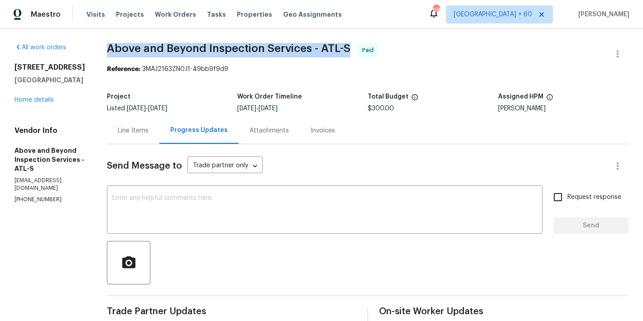
drag, startPoint x: 382, startPoint y: 47, endPoint x: 142, endPoint y: 45, distance: 239.9
click at [142, 45] on span "Above and Beyond Inspection Services - ATL-S Paid" at bounding box center [357, 54] width 500 height 22
copy span "Above and Beyond Inspection Services - ATL-S"
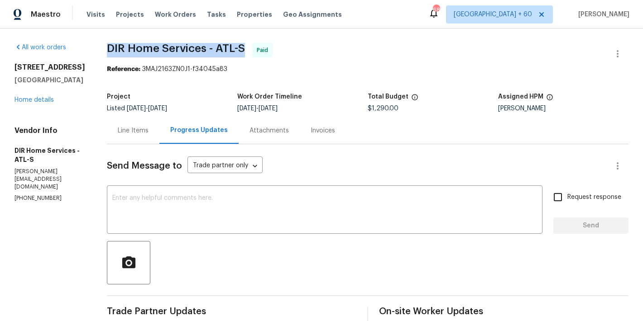
drag, startPoint x: 253, startPoint y: 48, endPoint x: 117, endPoint y: 50, distance: 136.2
click at [117, 50] on span "DIR Home Services - ATL-S Paid" at bounding box center [357, 54] width 500 height 22
copy span "DIR Home Services - ATL-S"
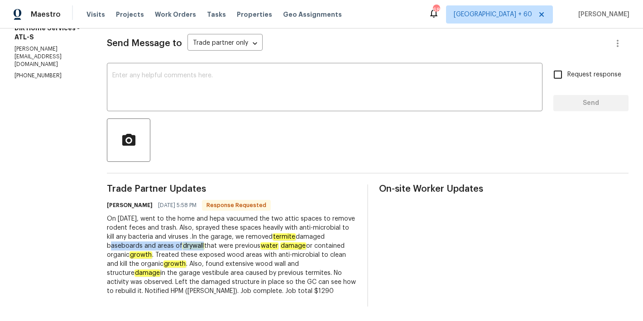
drag, startPoint x: 242, startPoint y: 241, endPoint x: 145, endPoint y: 240, distance: 96.4
click at [145, 240] on div "On [DATE], went to the home and hepa vacuumed the two attic spaces to remove ro…" at bounding box center [231, 255] width 249 height 81
copy div "baseboards and areas of drywall"
